Goal: Information Seeking & Learning: Learn about a topic

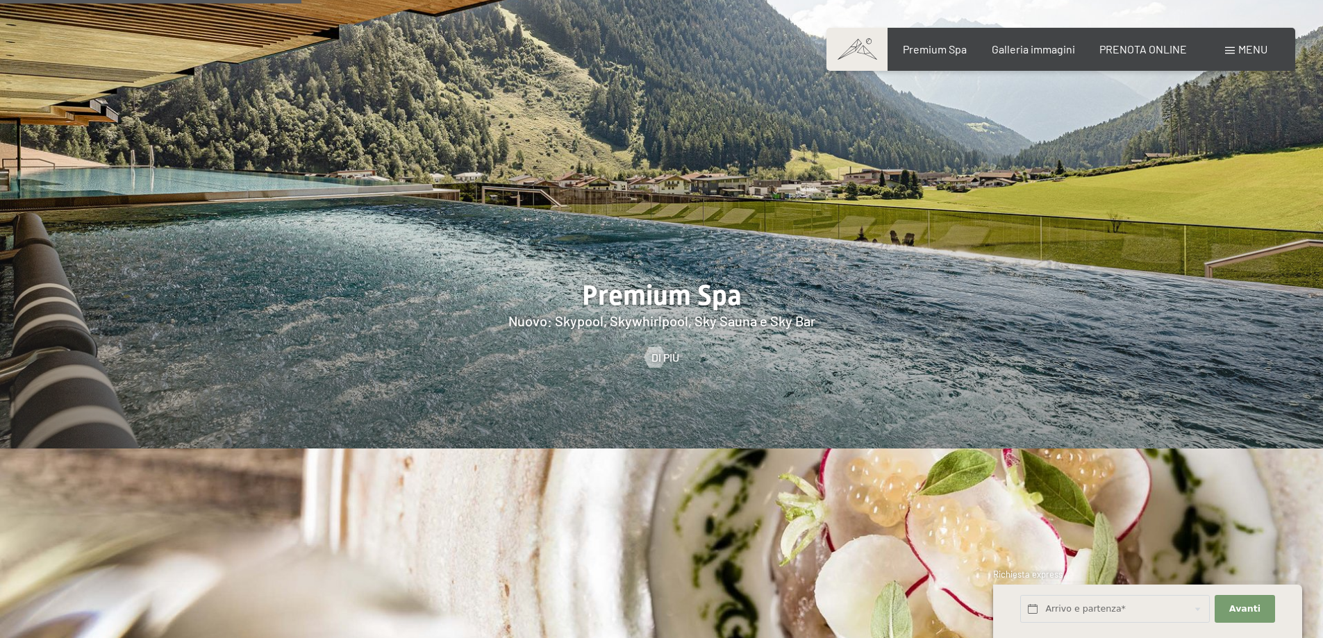
scroll to position [2501, 0]
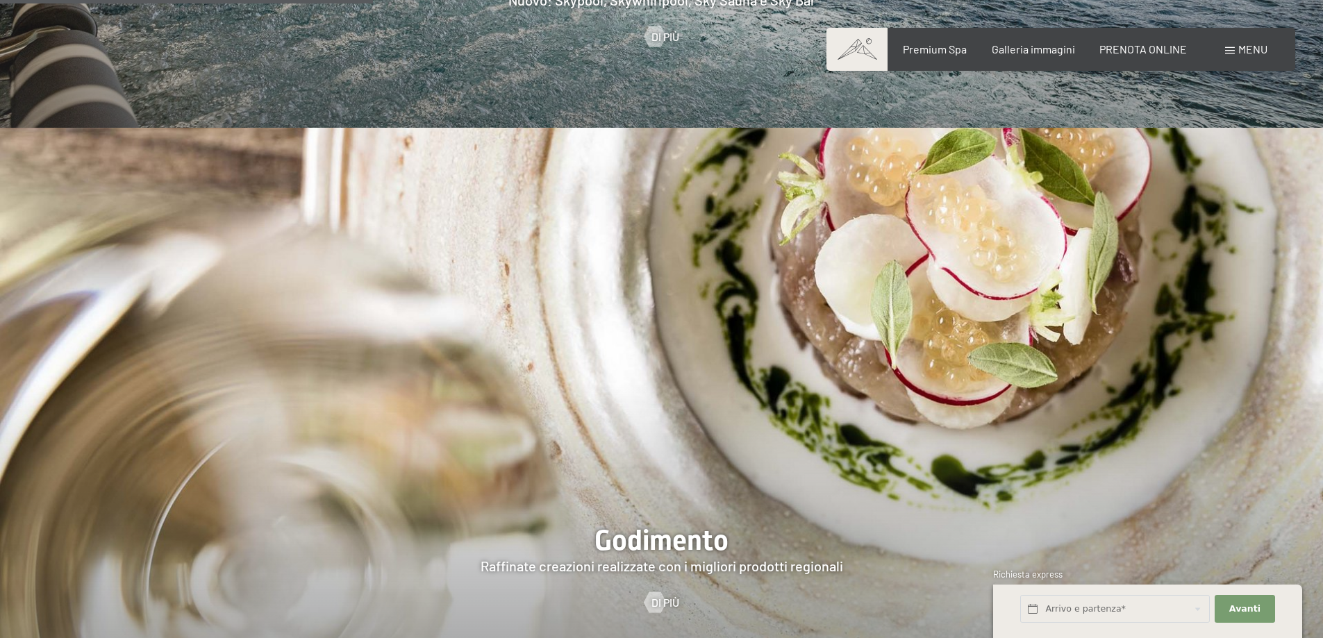
click at [1242, 43] on span "Menu" at bounding box center [1252, 48] width 29 height 13
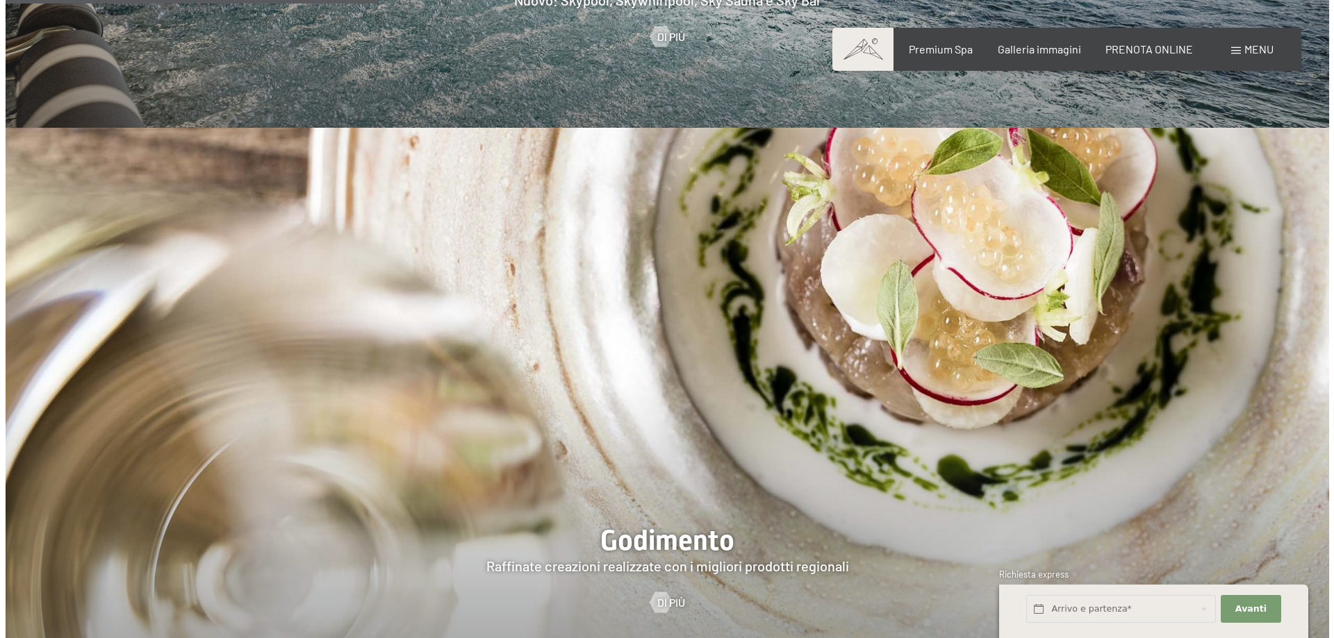
scroll to position [2505, 0]
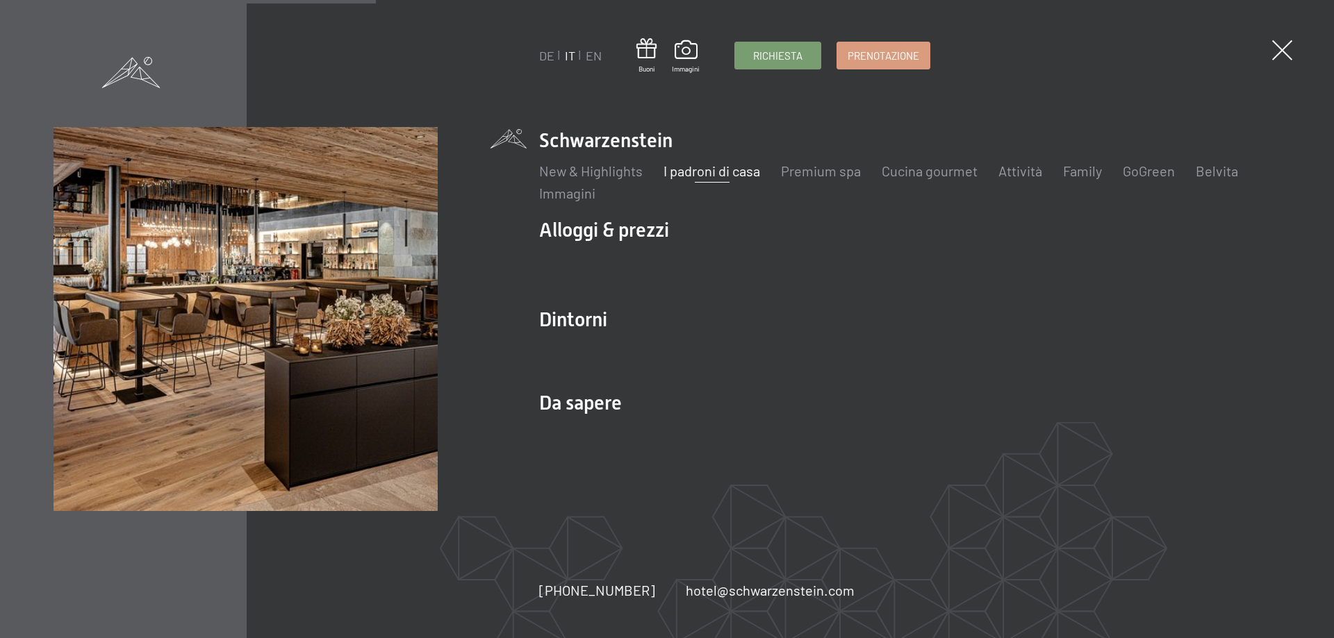
click at [708, 168] on link "I padroni di casa" at bounding box center [711, 171] width 97 height 17
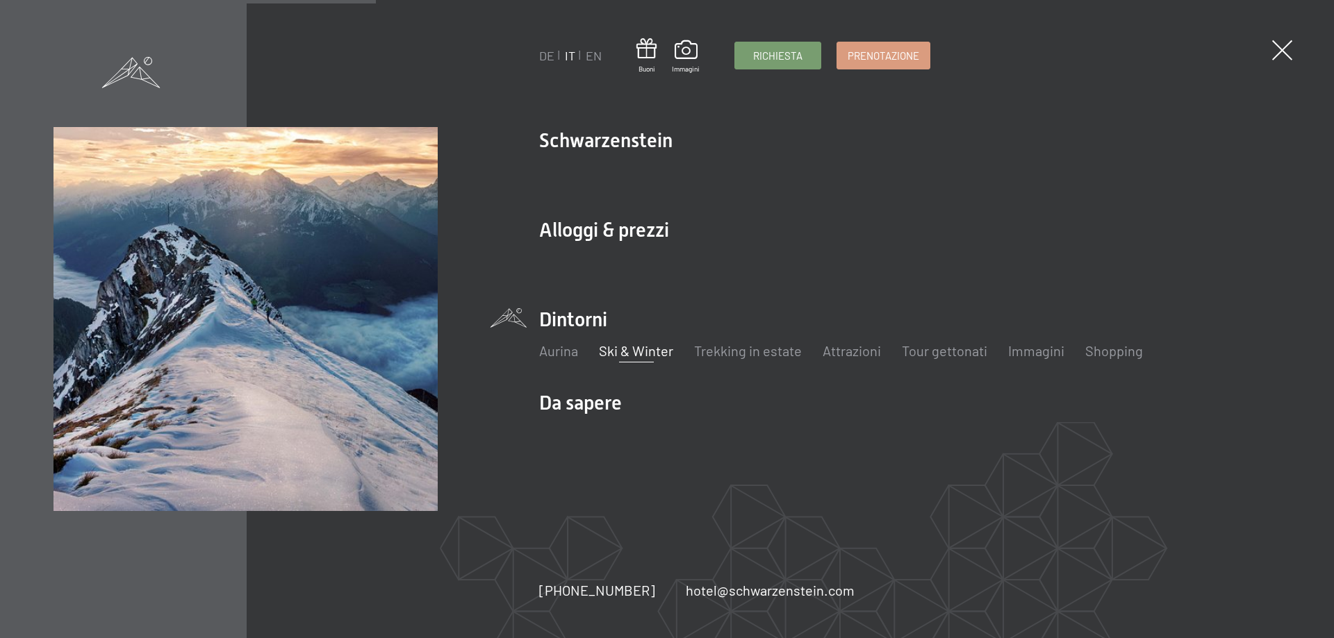
click at [654, 356] on link "Ski & Winter" at bounding box center [636, 350] width 74 height 17
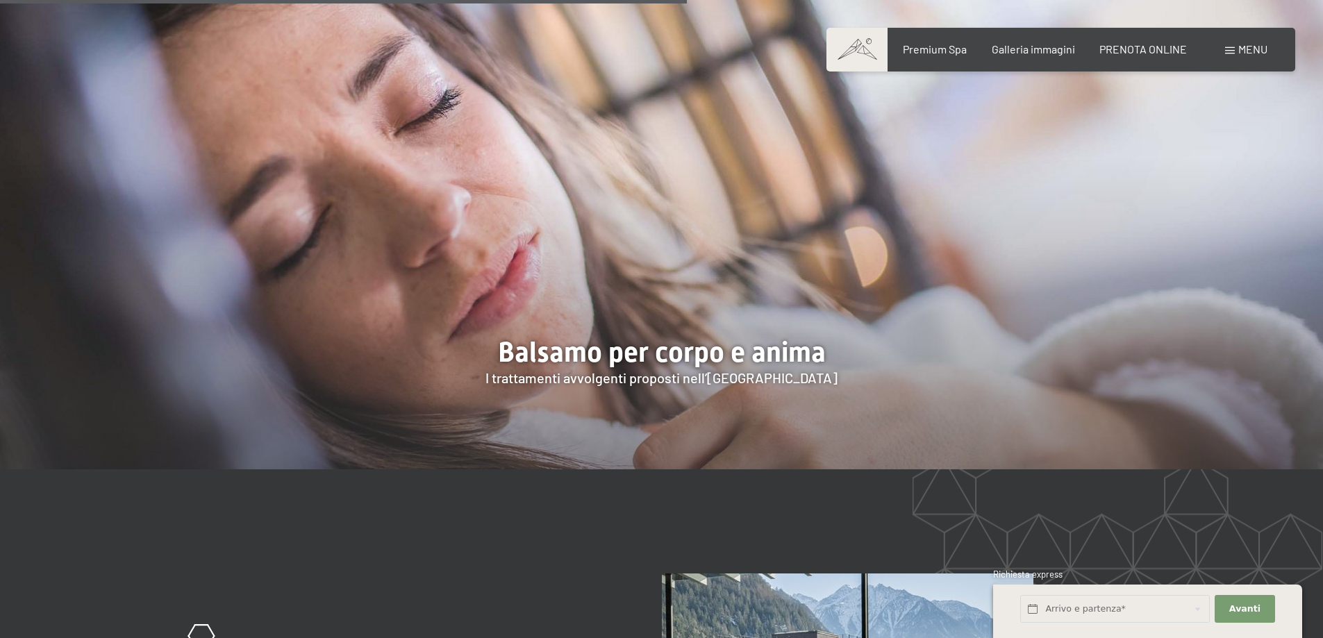
scroll to position [2431, 0]
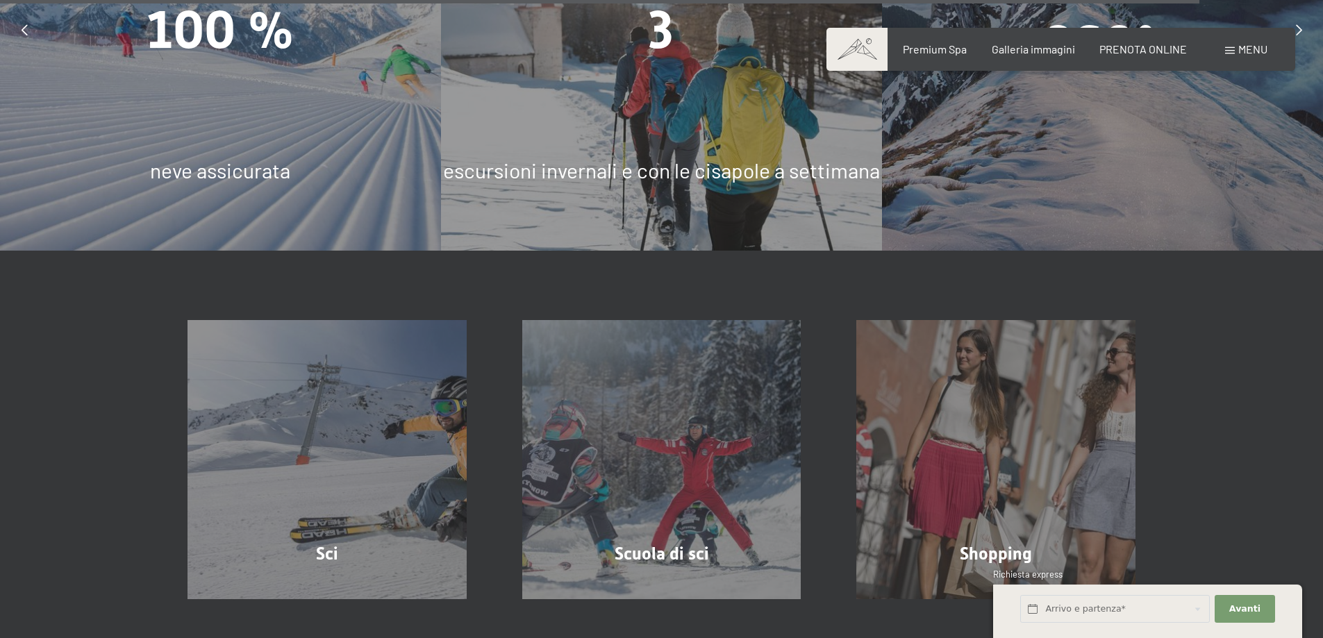
scroll to position [4862, 0]
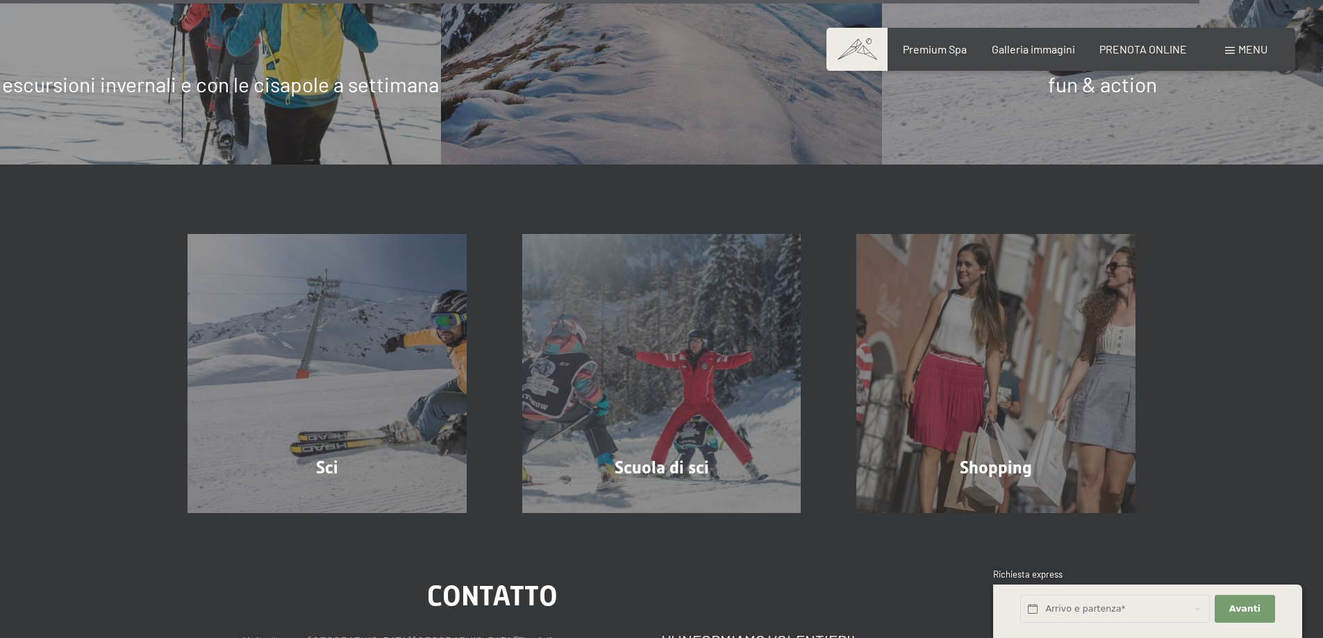
click at [609, 357] on span "Consenso marketing*" at bounding box center [581, 360] width 105 height 14
click at [522, 357] on input "Consenso marketing*" at bounding box center [515, 360] width 14 height 14
checkbox input "false"
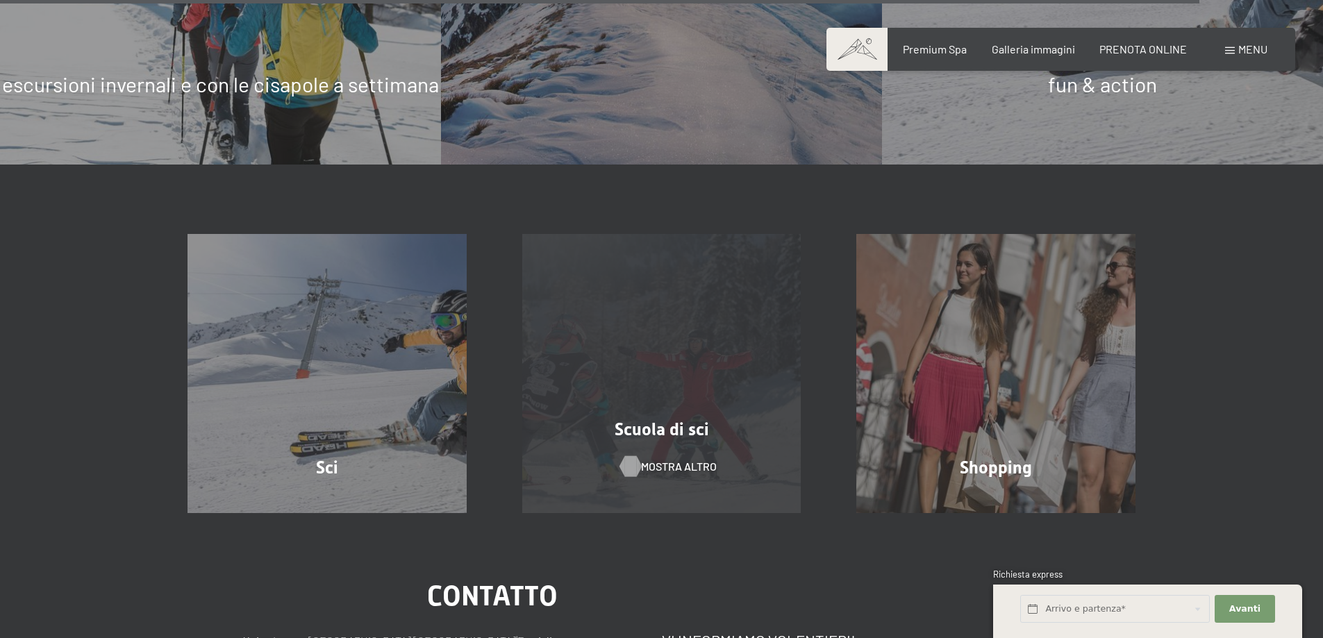
click at [683, 459] on span "mostra altro" at bounding box center [679, 466] width 76 height 15
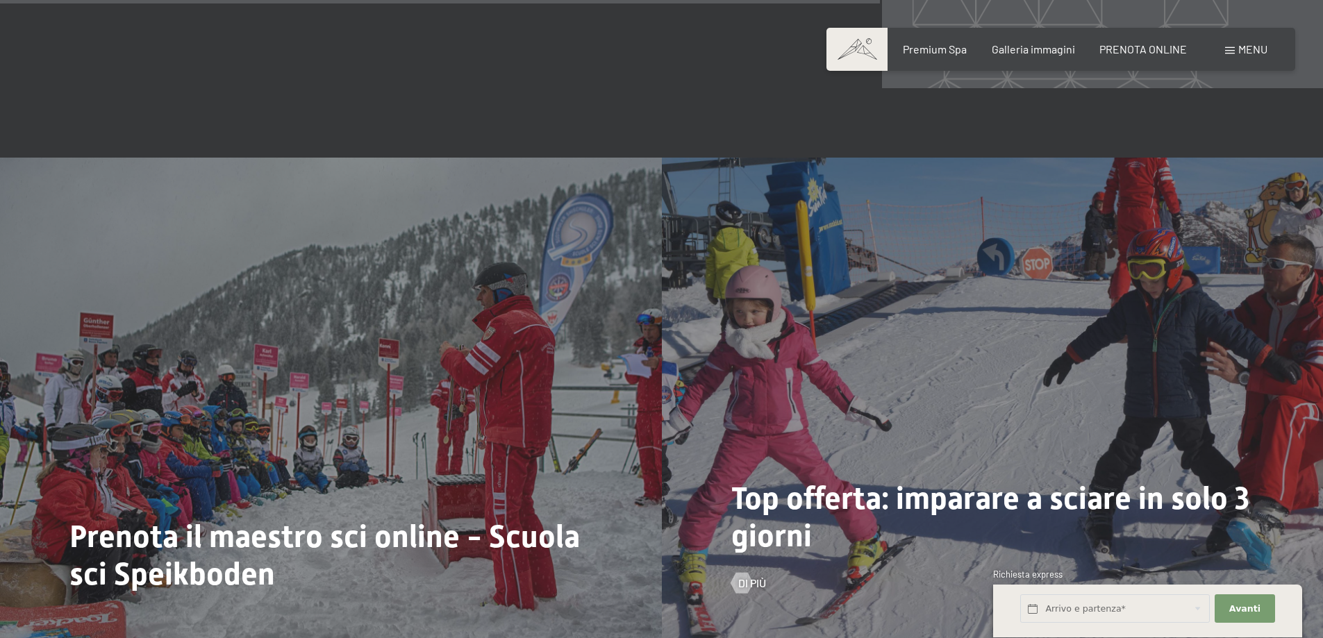
scroll to position [2068, 0]
click at [761, 504] on span "Top offerta: imparare a sciare in solo 3 giorni" at bounding box center [990, 518] width 518 height 74
click at [752, 577] on span "Di più" at bounding box center [766, 584] width 28 height 15
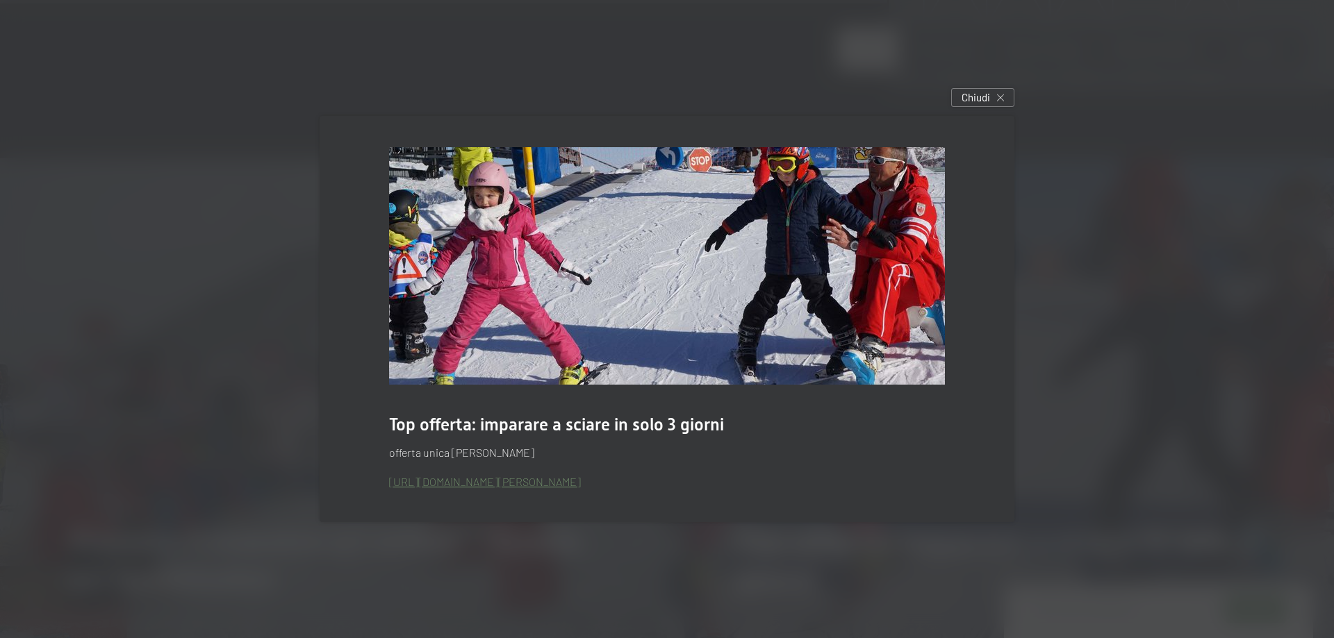
click at [547, 480] on link "http://www.skischule-speikboden.com/scuola-sci-valle-aurina-offerta-imparare-a-…" at bounding box center [485, 481] width 192 height 13
click at [971, 98] on span "Chiudi" at bounding box center [975, 97] width 28 height 15
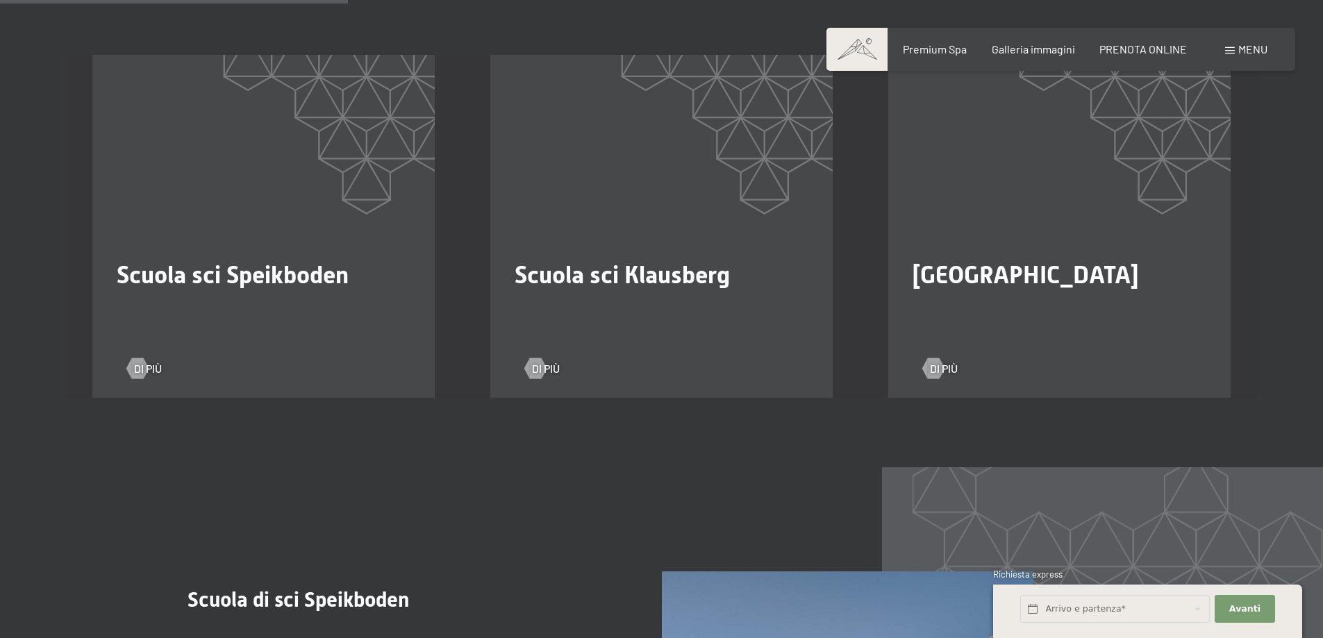
scroll to position [818, 0]
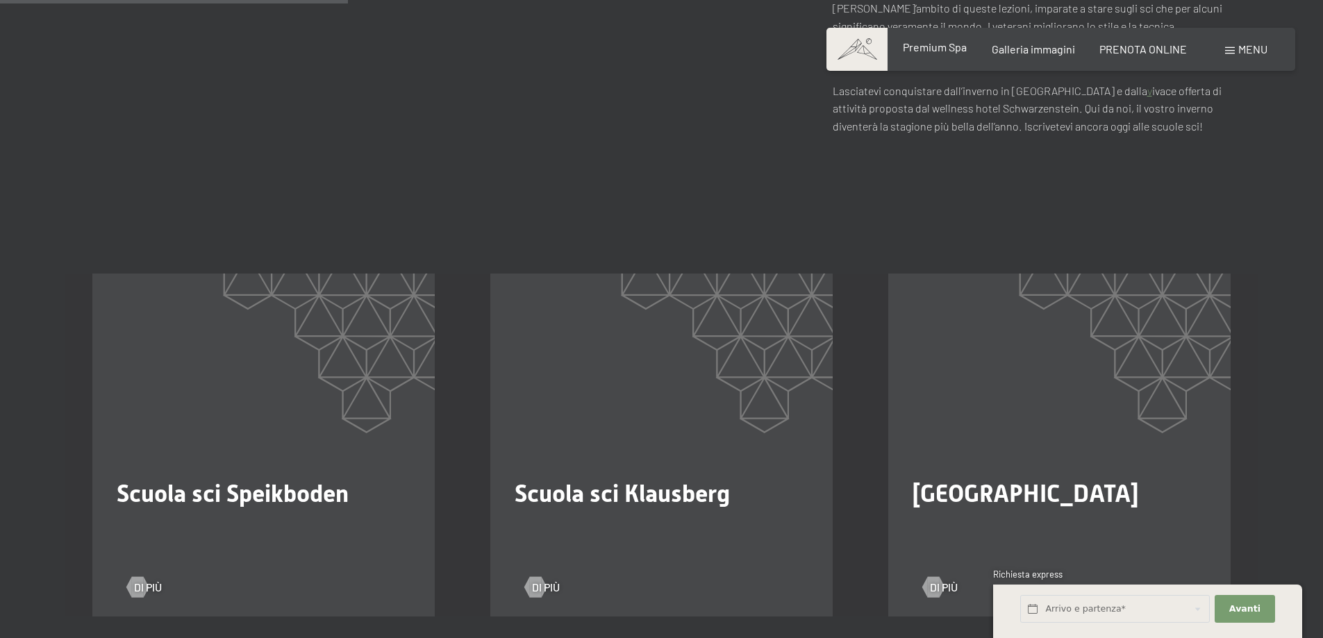
click at [939, 51] on span "Premium Spa" at bounding box center [935, 46] width 64 height 13
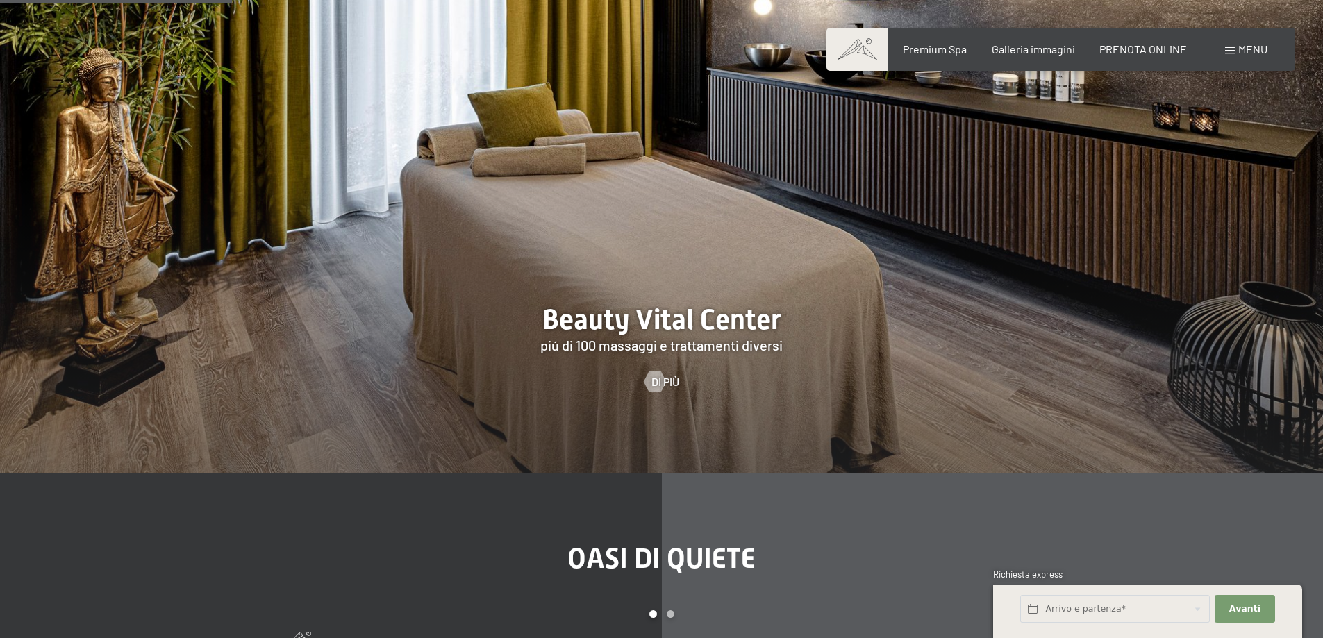
scroll to position [2292, 0]
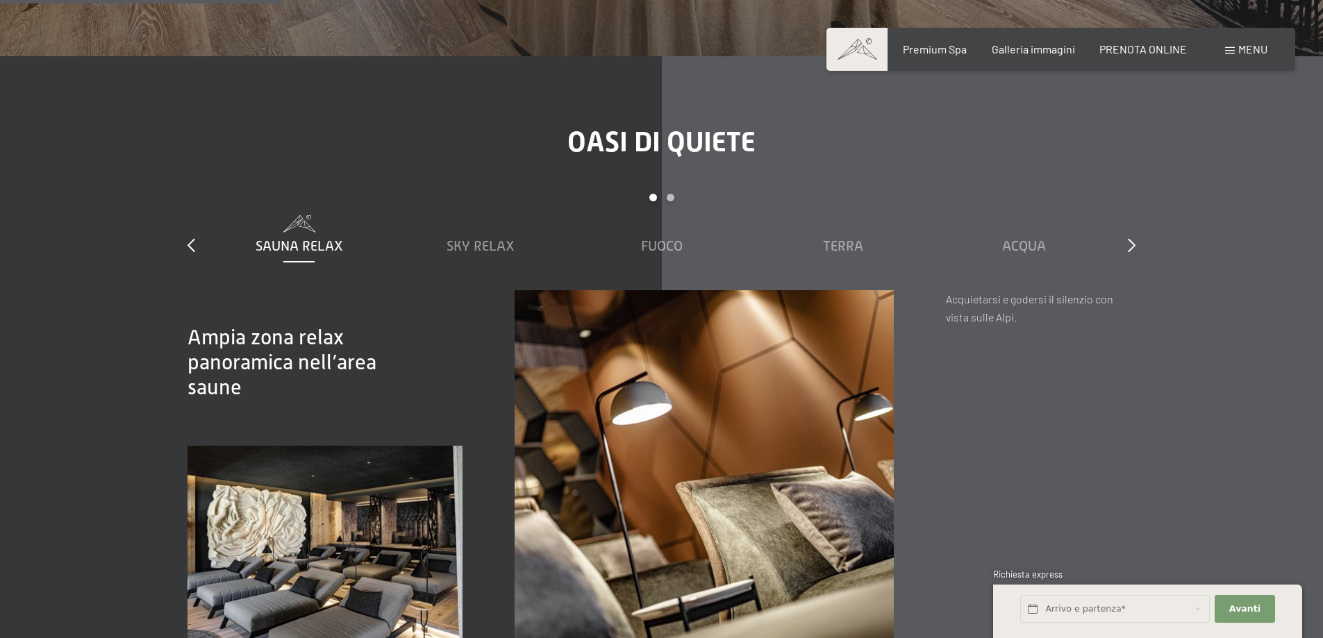
click at [1268, 44] on div "Prenotazione Richiesta Premium Spa Galleria immagini PRENOTA ONLINE Menu DE IT …" at bounding box center [1060, 49] width 413 height 15
click at [1246, 50] on span "Menu" at bounding box center [1252, 48] width 29 height 13
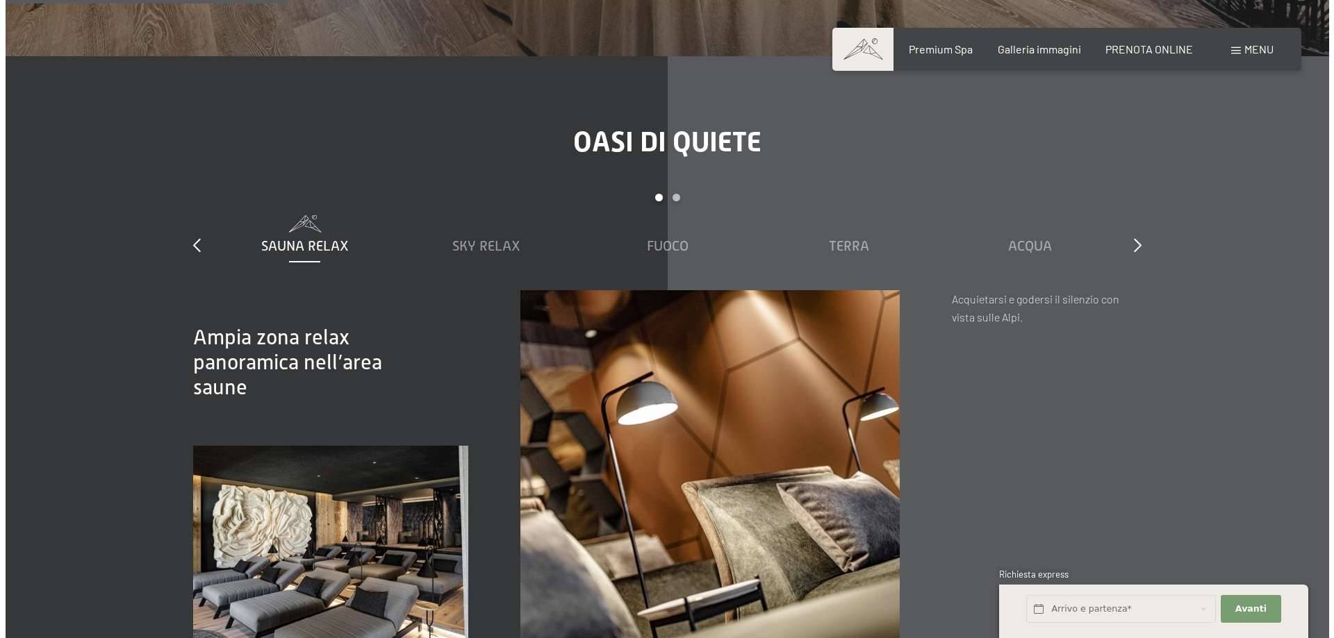
scroll to position [2296, 0]
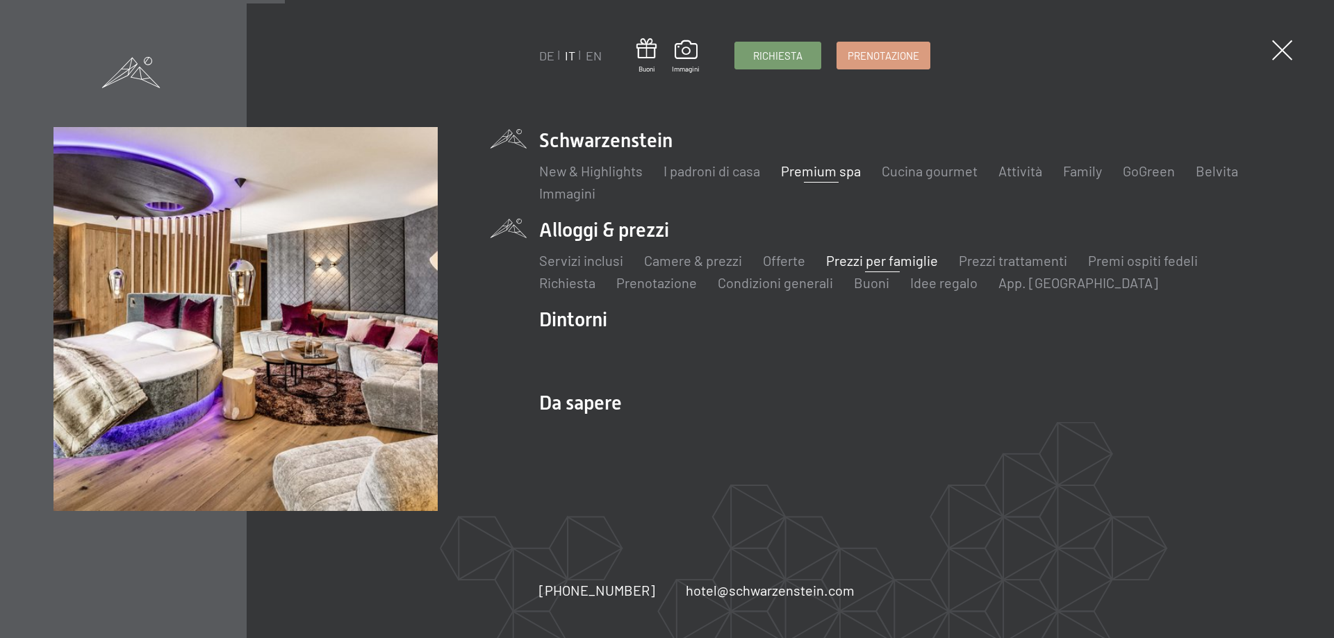
click at [888, 256] on link "Prezzi per famiglie" at bounding box center [882, 260] width 112 height 17
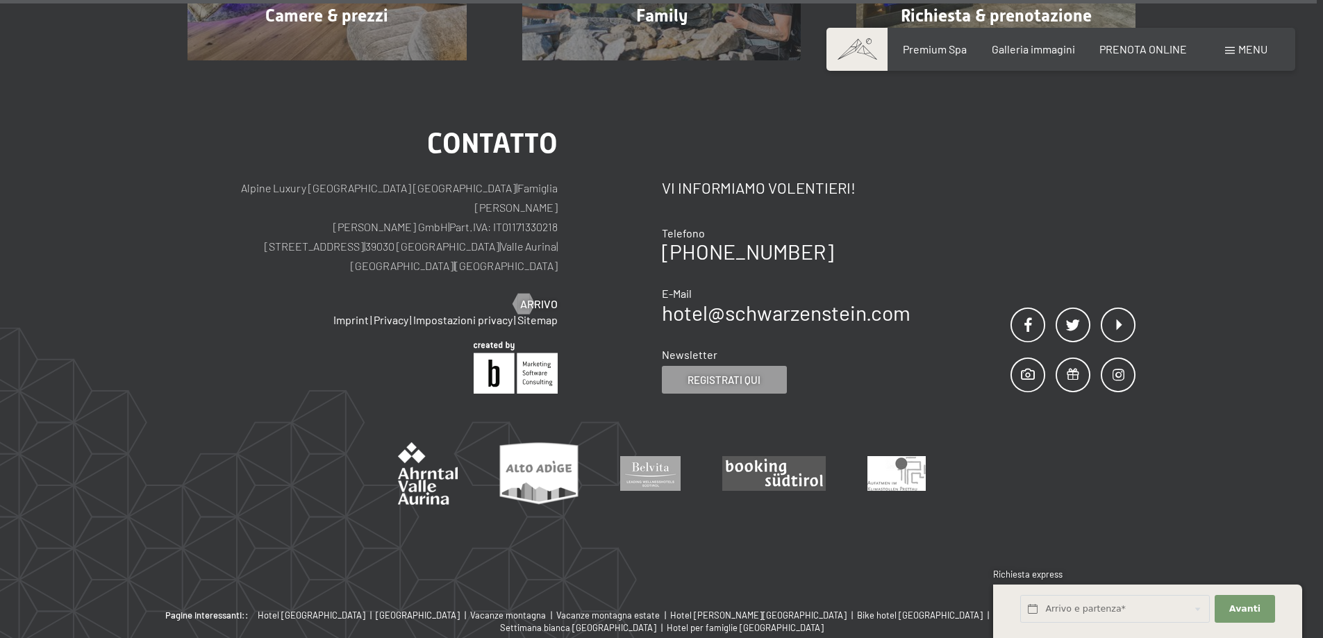
scroll to position [6006, 0]
